Goal: Task Accomplishment & Management: Manage account settings

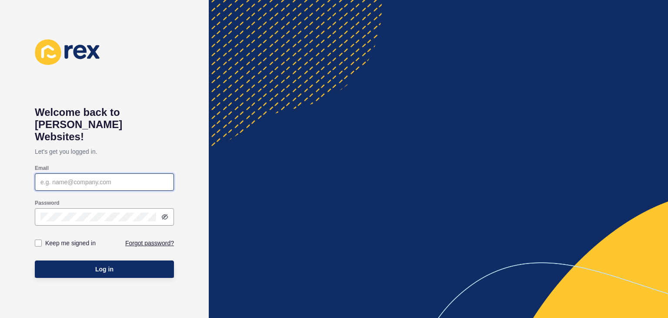
click at [99, 178] on input "Email" at bounding box center [104, 182] width 128 height 9
click at [109, 178] on input "Email" at bounding box center [104, 182] width 128 height 9
click at [117, 173] on div at bounding box center [104, 181] width 139 height 17
click at [109, 208] on div at bounding box center [104, 216] width 139 height 17
click at [106, 175] on div at bounding box center [104, 181] width 139 height 17
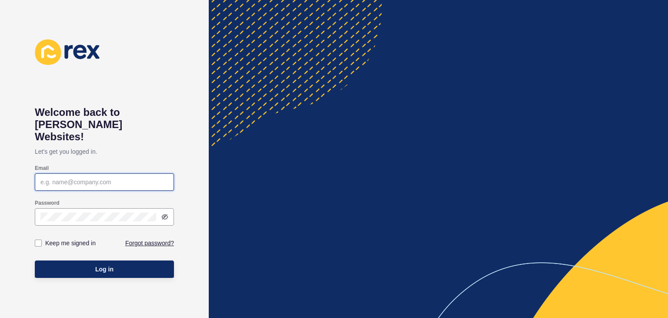
paste input "[PERSON_NAME][EMAIL_ADDRESS][DOMAIN_NAME]"
type input "[PERSON_NAME][EMAIL_ADDRESS][DOMAIN_NAME]"
click at [60, 238] on label "Keep me signed in" at bounding box center [70, 242] width 50 height 9
click at [42, 240] on input "Keep me signed in" at bounding box center [40, 243] width 6 height 6
checkbox input "true"
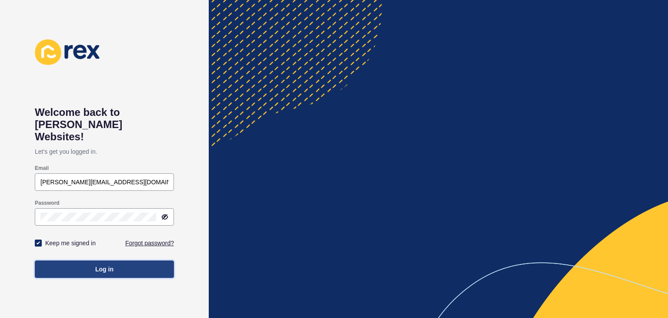
click at [96, 265] on span "Log in" at bounding box center [104, 269] width 18 height 9
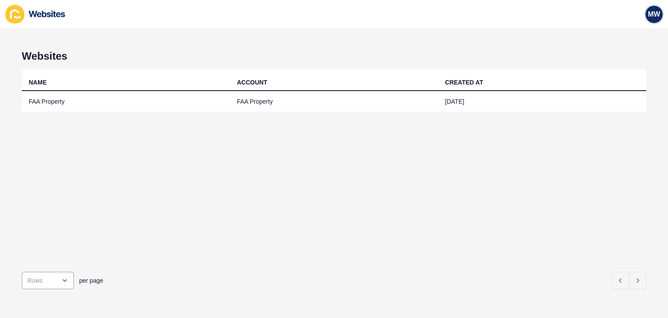
click at [653, 13] on span "MW" at bounding box center [654, 14] width 12 height 9
click at [652, 16] on span "MW" at bounding box center [654, 14] width 12 height 9
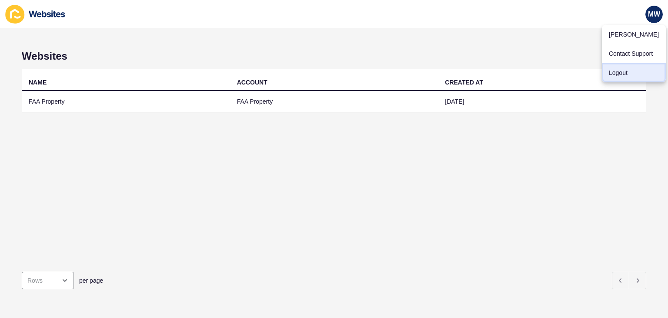
click at [611, 78] on link "Logout" at bounding box center [634, 72] width 64 height 19
